Goal: Task Accomplishment & Management: Manage account settings

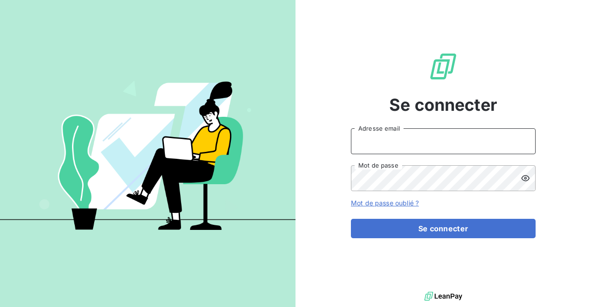
click at [367, 138] on input "Adresse email" at bounding box center [443, 141] width 185 height 26
type input "[PERSON_NAME][EMAIL_ADDRESS][PERSON_NAME][DOMAIN_NAME]"
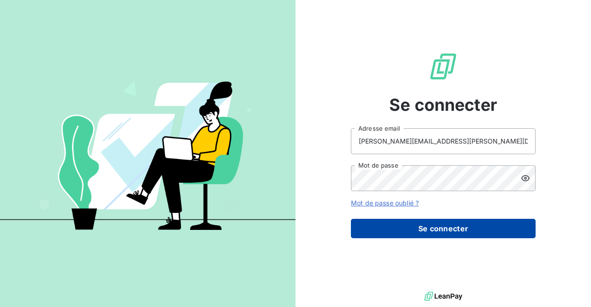
click at [453, 225] on button "Se connecter" at bounding box center [443, 228] width 185 height 19
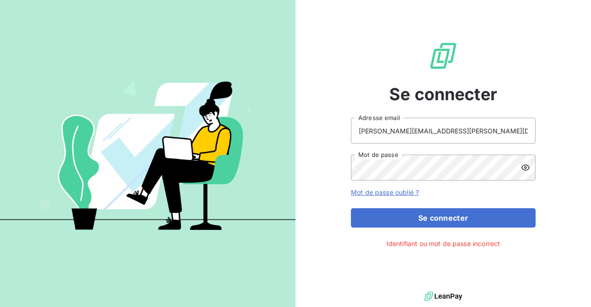
click at [525, 163] on icon at bounding box center [525, 167] width 9 height 9
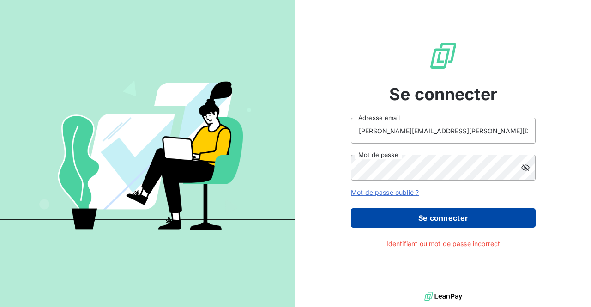
click at [429, 211] on button "Se connecter" at bounding box center [443, 217] width 185 height 19
